Goal: Communication & Community: Ask a question

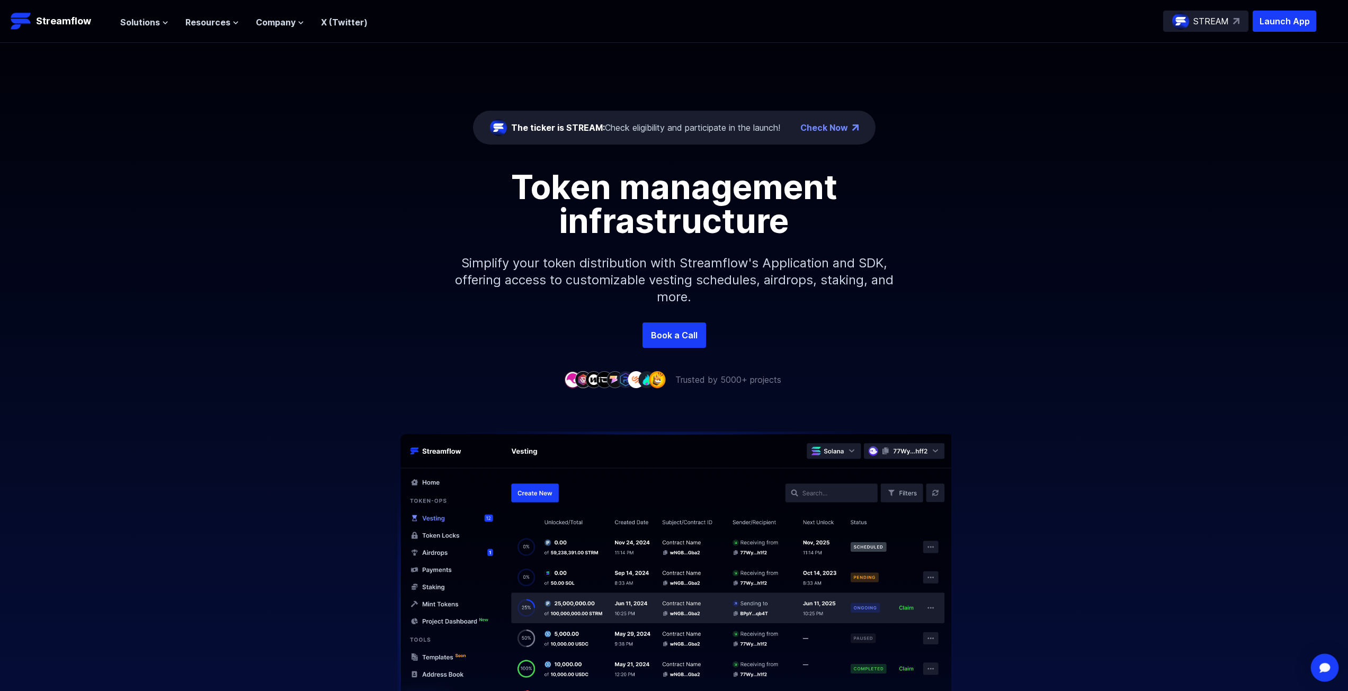
click at [1315, 662] on div "Open Intercom Messenger" at bounding box center [1325, 668] width 28 height 28
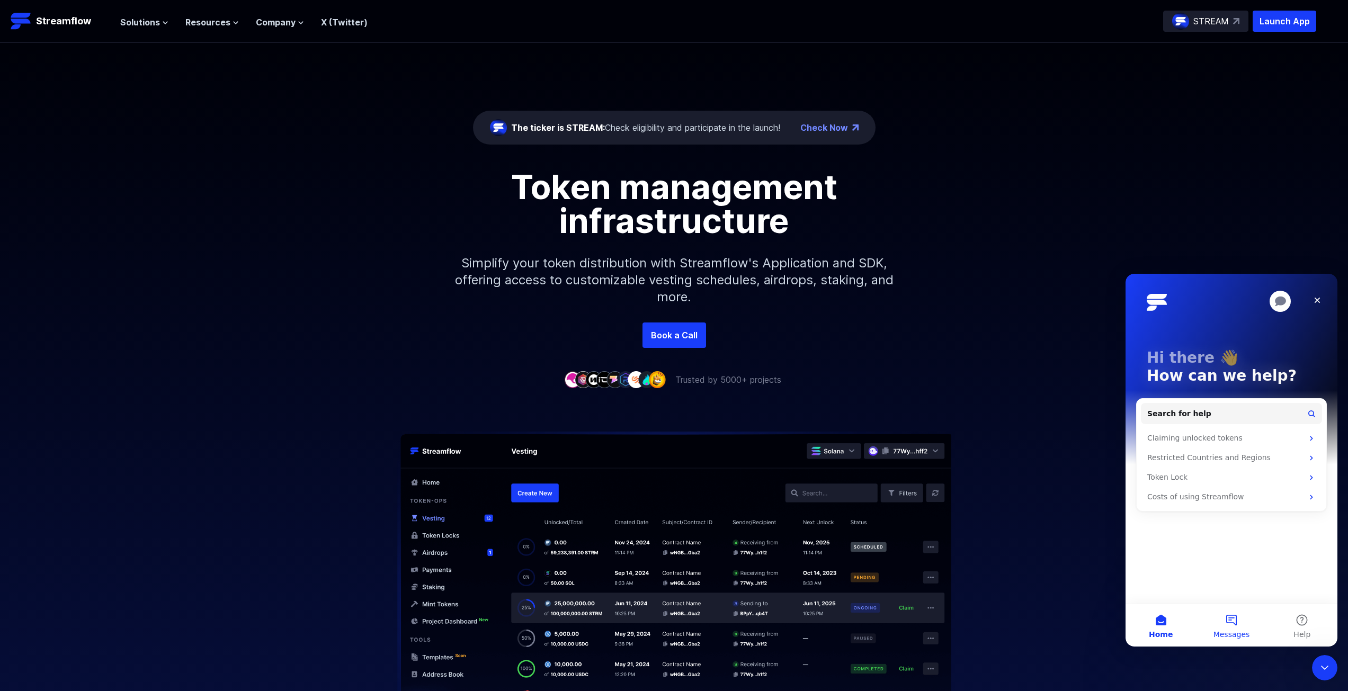
click at [1230, 610] on button "Messages" at bounding box center [1231, 625] width 70 height 42
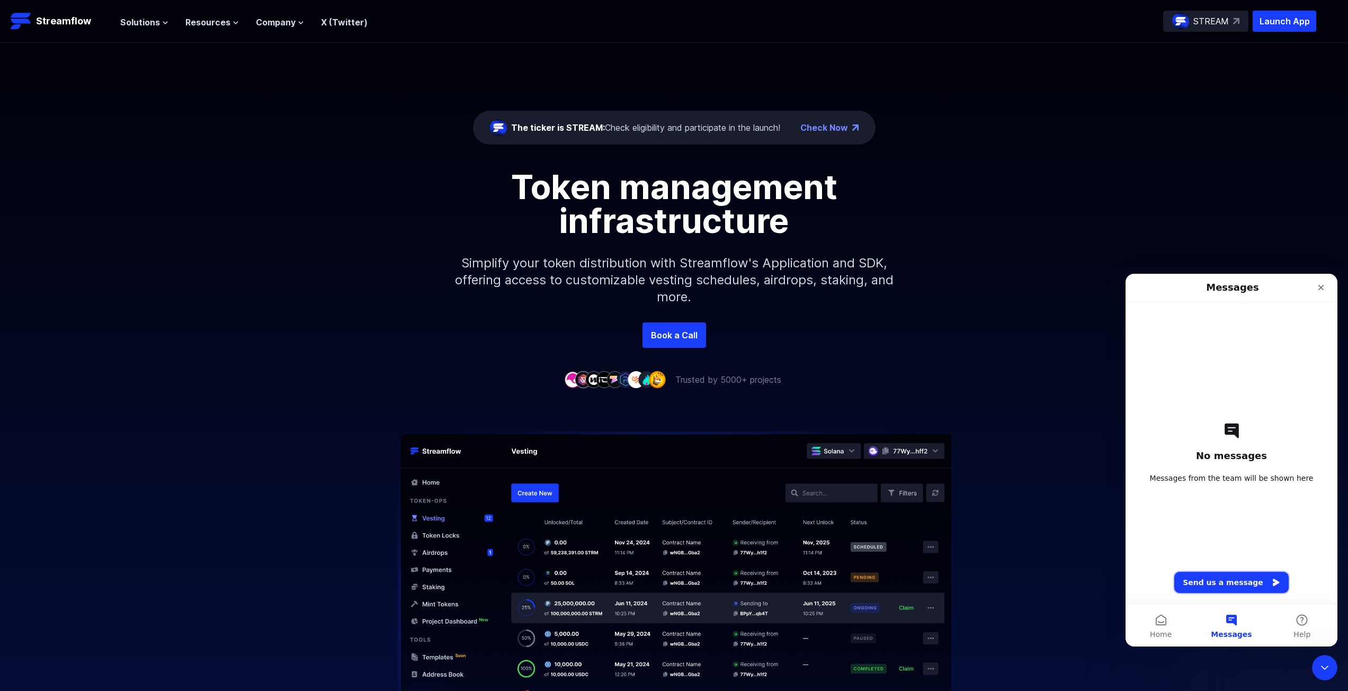
click at [1223, 580] on button "Send us a message" at bounding box center [1231, 582] width 114 height 21
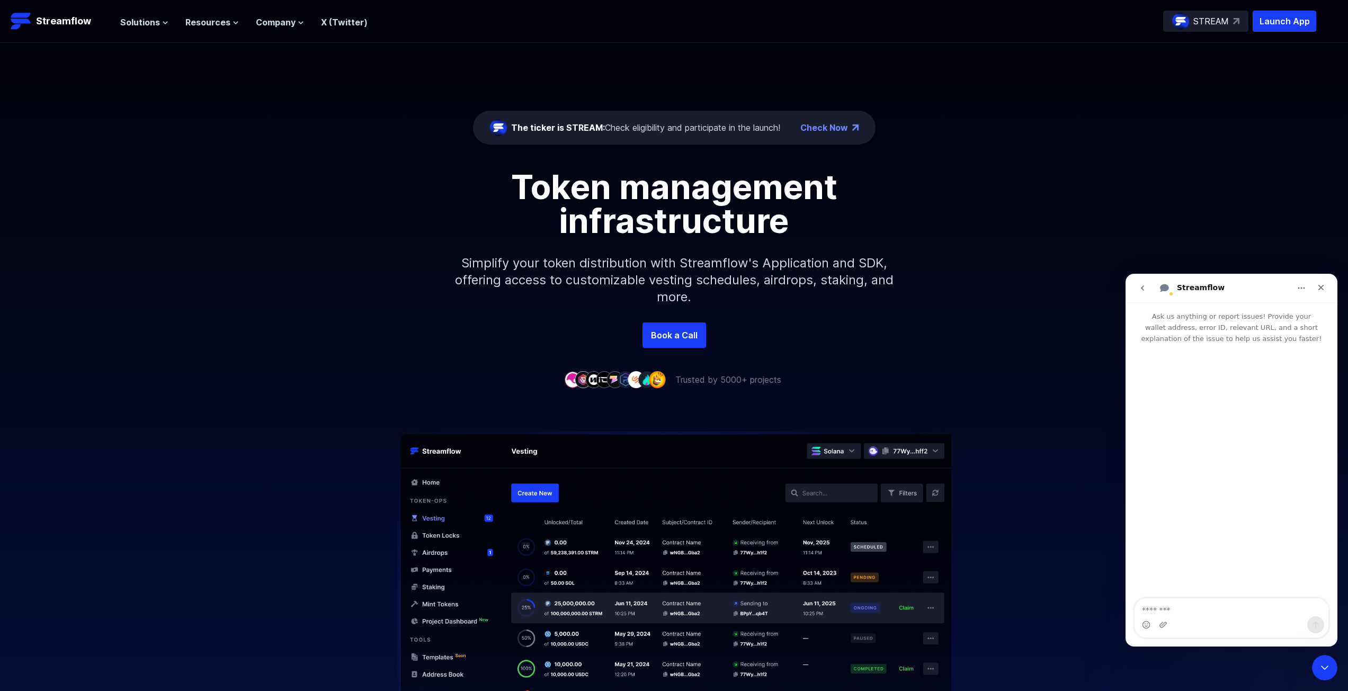
click at [1198, 608] on textarea "Message…" at bounding box center [1232, 608] width 194 height 18
click at [1264, 22] on p "Launch App" at bounding box center [1285, 21] width 64 height 21
click at [1179, 610] on textarea "Message…" at bounding box center [1232, 608] width 194 height 18
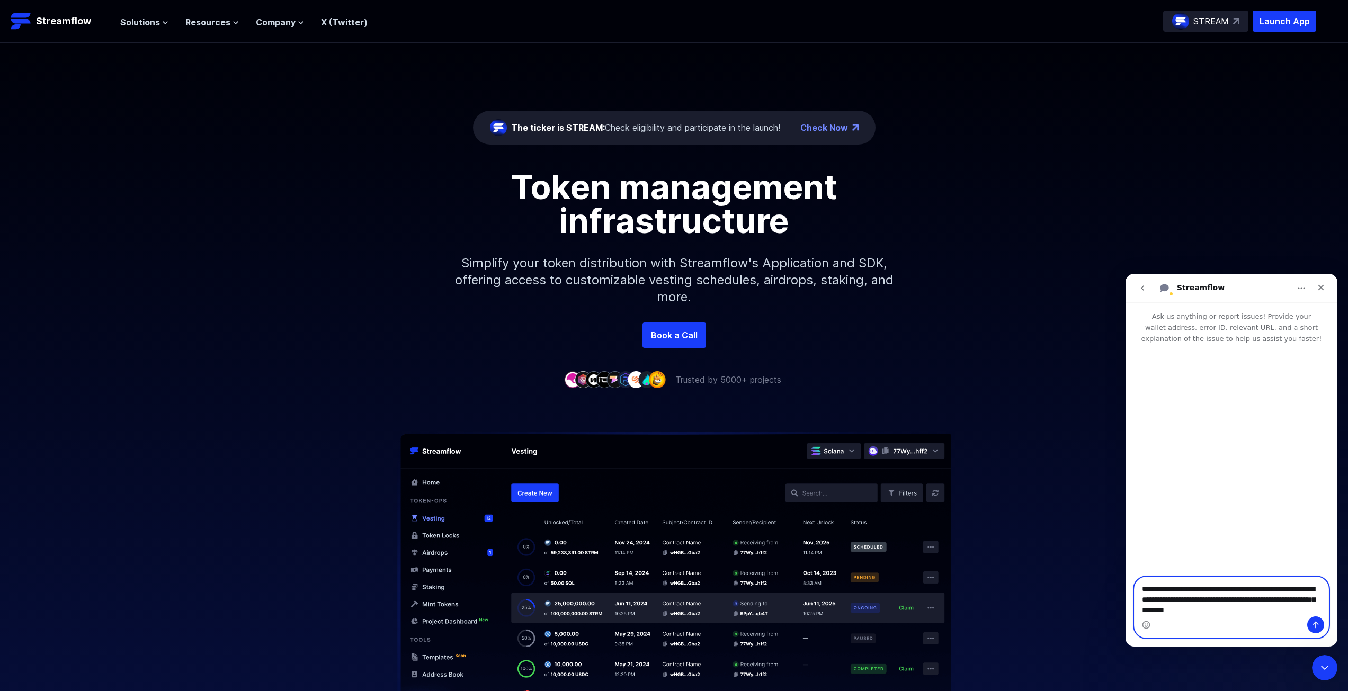
type textarea "**********"
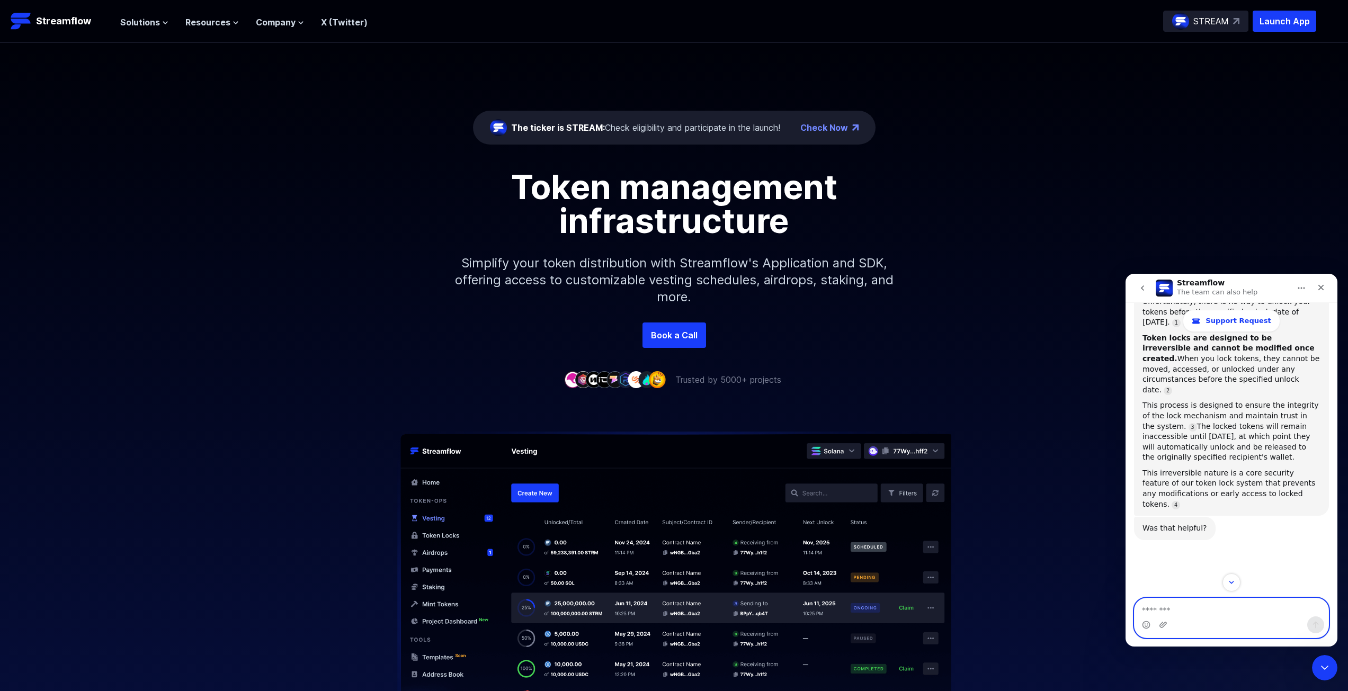
scroll to position [215, 0]
click at [1195, 599] on textarea "Message…" at bounding box center [1232, 608] width 194 height 18
type textarea "*********"
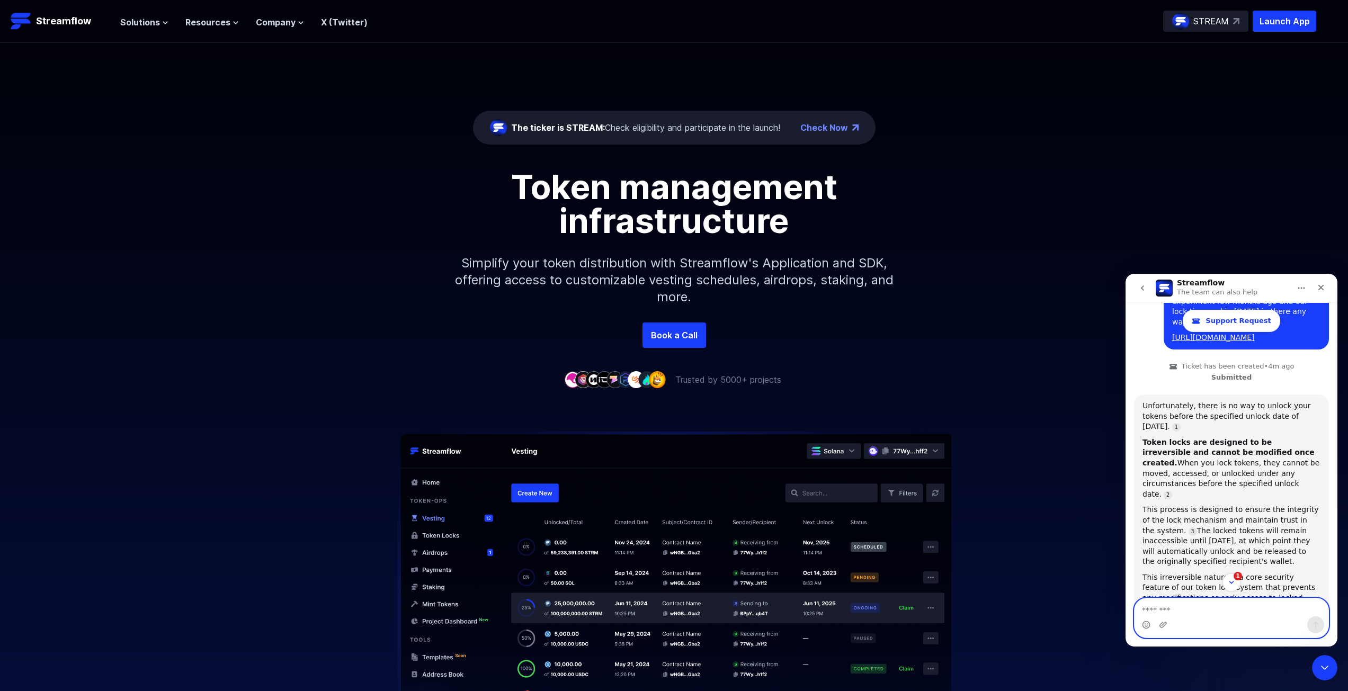
scroll to position [266, 0]
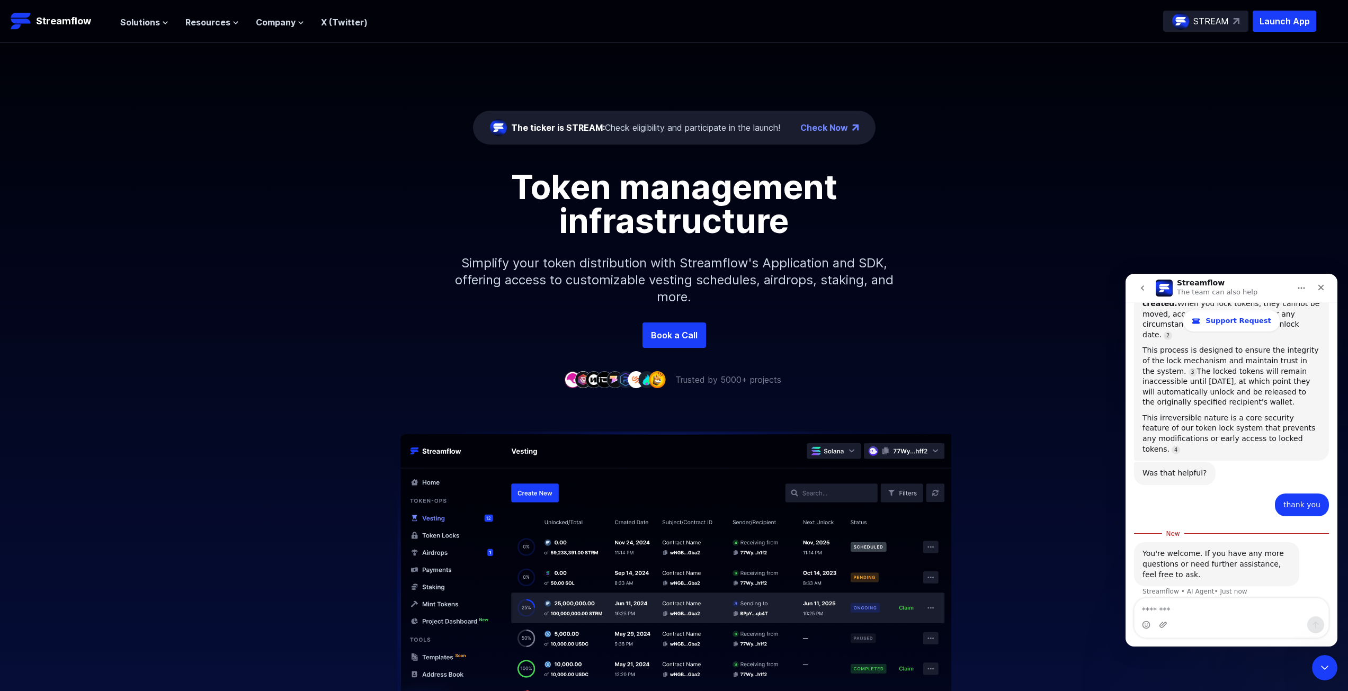
click at [1144, 284] on icon "go back" at bounding box center [1142, 288] width 8 height 8
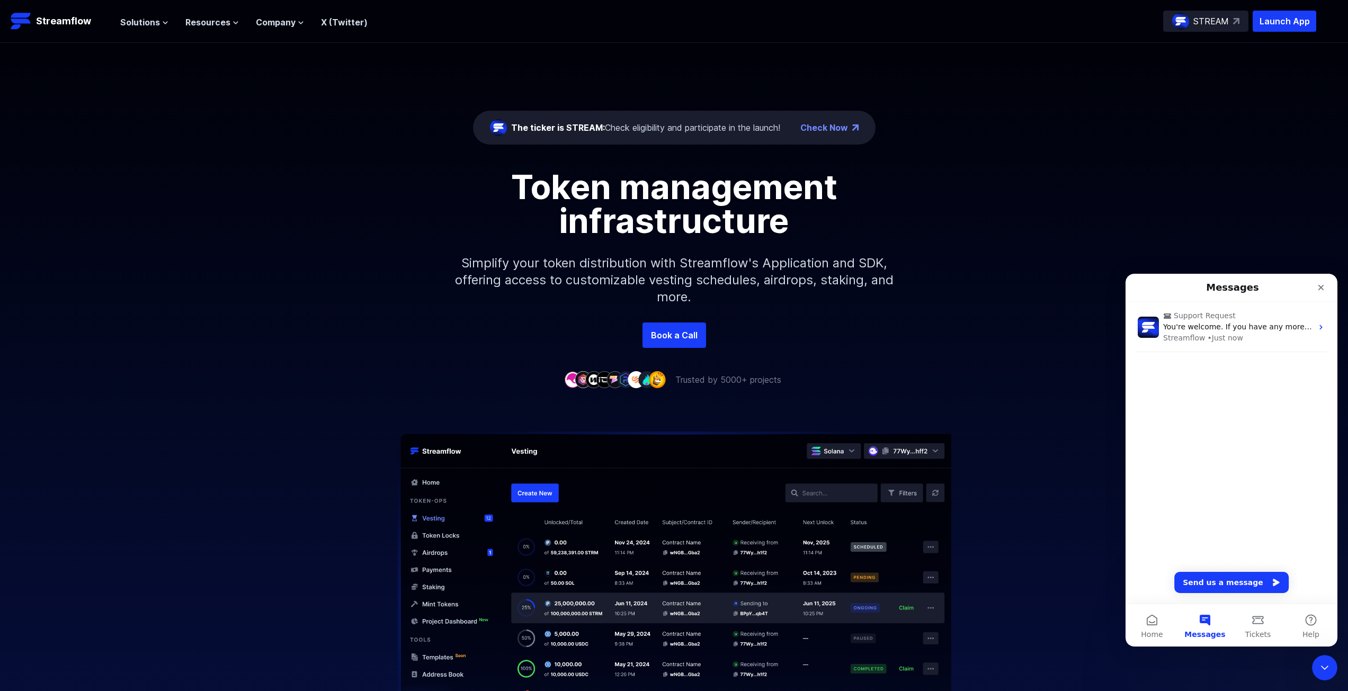
scroll to position [236, 0]
click at [1321, 290] on icon "Close" at bounding box center [1321, 287] width 8 height 8
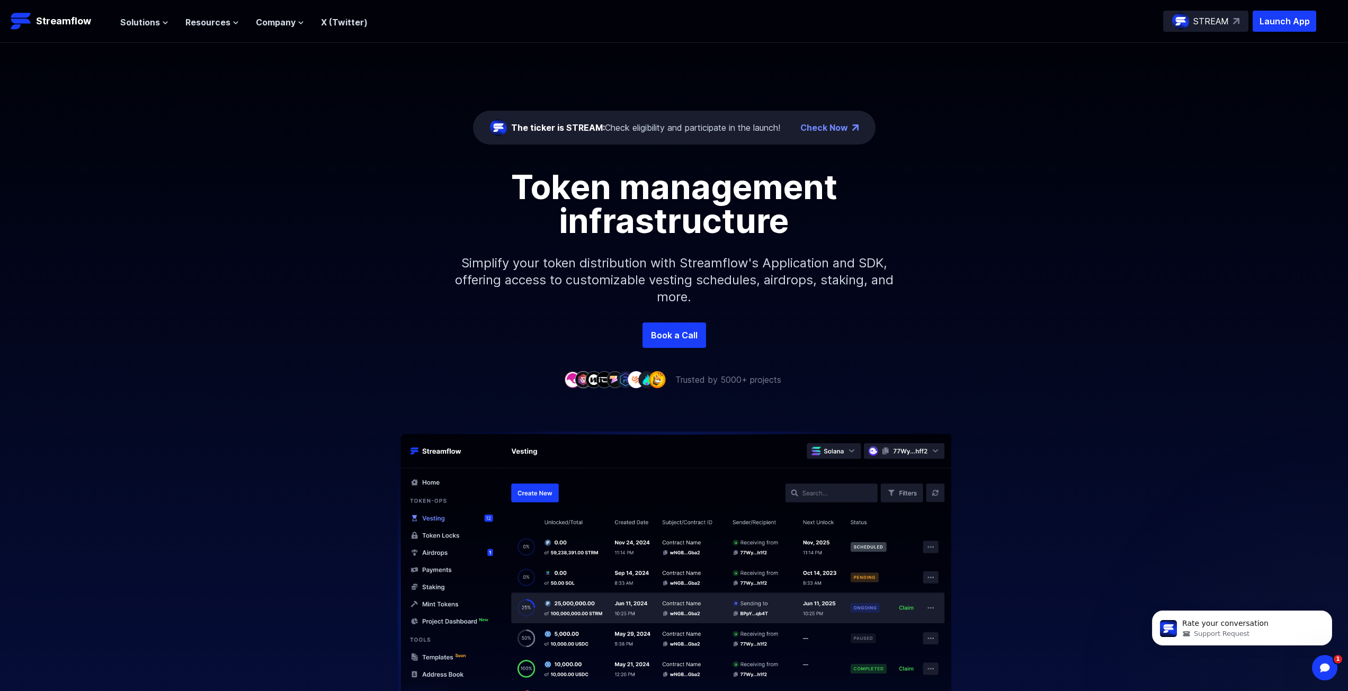
scroll to position [0, 0]
click at [1096, 245] on div "Token management infrastructure Simplify your token distribution with Streamflo…" at bounding box center [674, 246] width 1348 height 153
